Goal: Find specific page/section: Find specific page/section

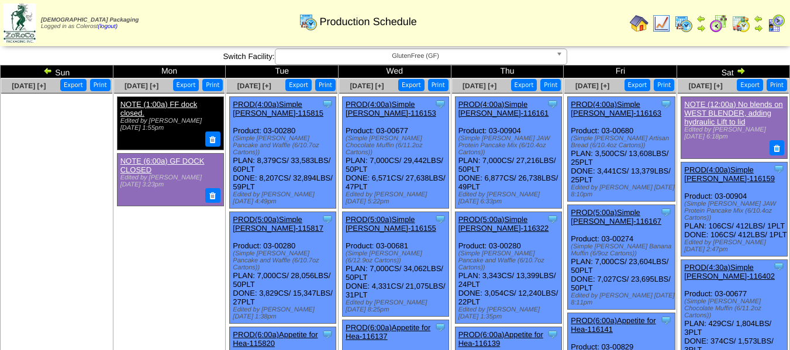
scroll to position [760, 0]
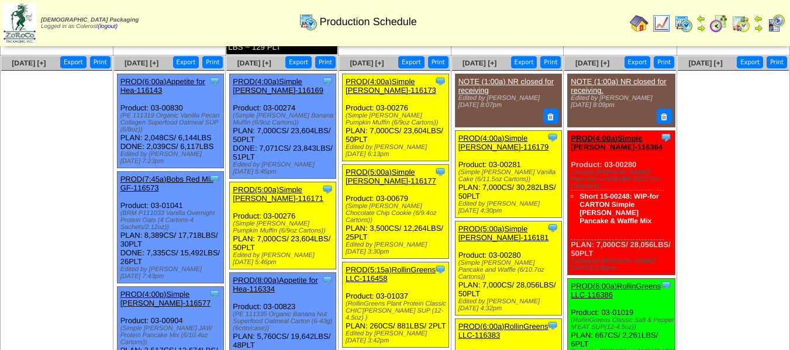
click at [11, 188] on ul at bounding box center [56, 158] width 111 height 175
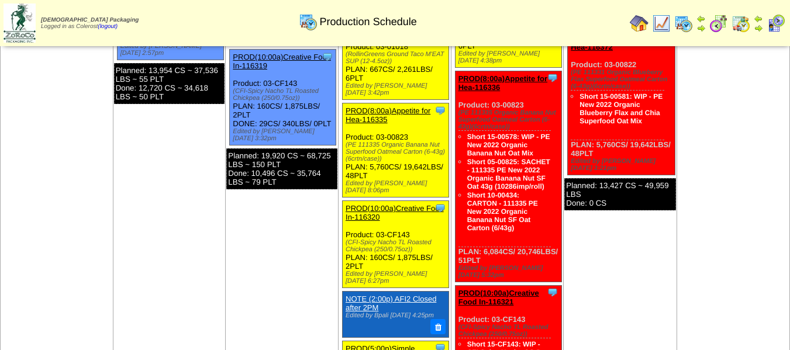
scroll to position [534, 0]
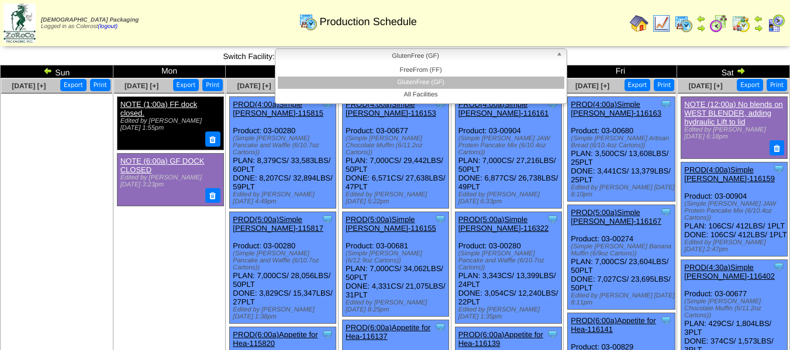
click at [389, 59] on span "GlutenFree (GF)" at bounding box center [415, 56] width 271 height 14
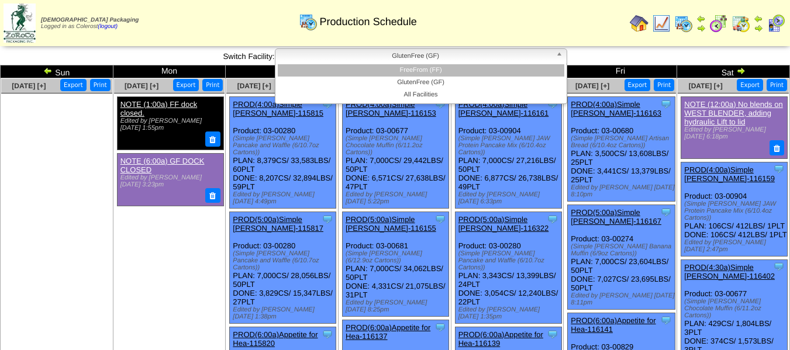
click at [396, 69] on li "FreeFrom (FF)" at bounding box center [421, 70] width 286 height 12
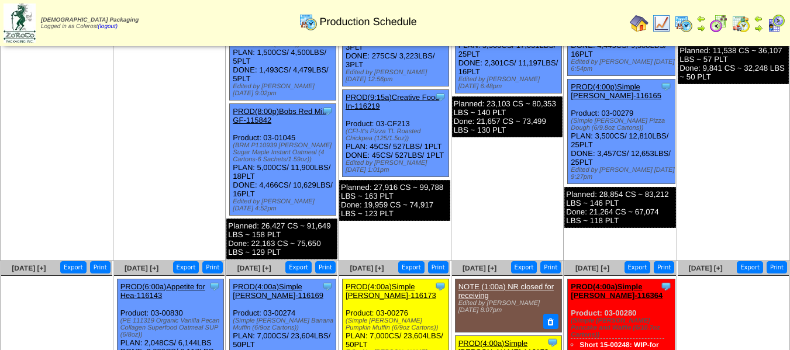
scroll to position [818, 0]
